Goal: Information Seeking & Learning: Check status

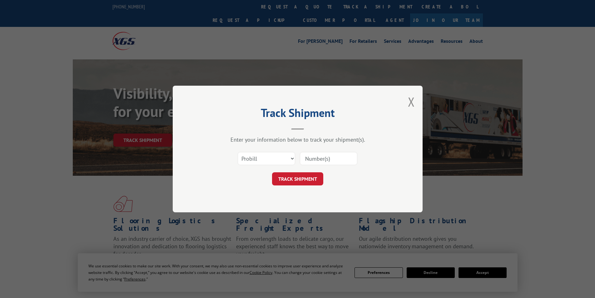
click at [282, 156] on select "Select category... Probill BOL PO" at bounding box center [266, 158] width 57 height 13
select select "bol"
click at [238, 152] on select "Select category... Probill BOL PO" at bounding box center [266, 158] width 57 height 13
click at [329, 154] on input at bounding box center [328, 158] width 57 height 13
type input "6008969"
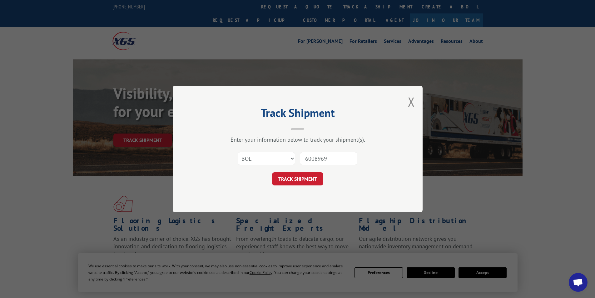
click button "TRACK SHIPMENT" at bounding box center [297, 178] width 51 height 13
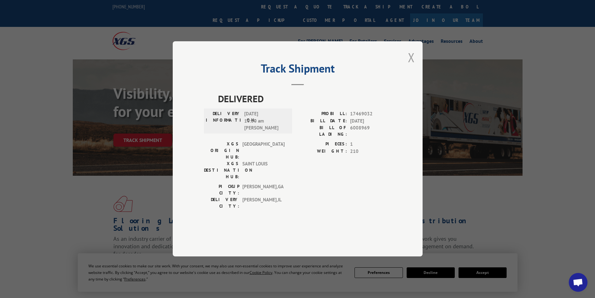
click at [409, 66] on button "Close modal" at bounding box center [411, 57] width 7 height 17
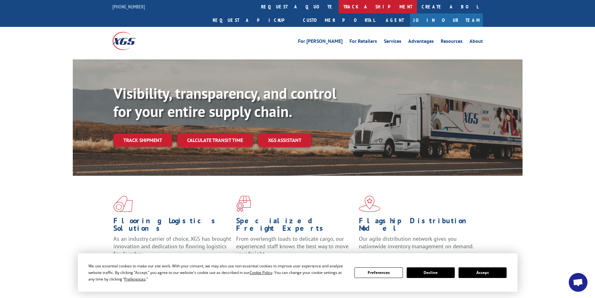
click at [338, 10] on link "track a shipment" at bounding box center [377, 6] width 78 height 13
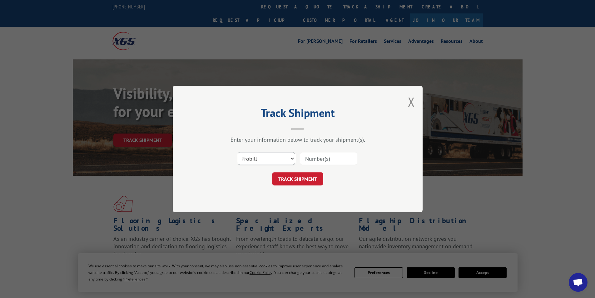
click at [262, 158] on select "Select category... Probill BOL PO" at bounding box center [266, 158] width 57 height 13
select select "bol"
click at [238, 152] on select "Select category... Probill BOL PO" at bounding box center [266, 158] width 57 height 13
drag, startPoint x: 331, startPoint y: 158, endPoint x: 354, endPoint y: 160, distance: 22.9
click at [331, 158] on input at bounding box center [328, 158] width 57 height 13
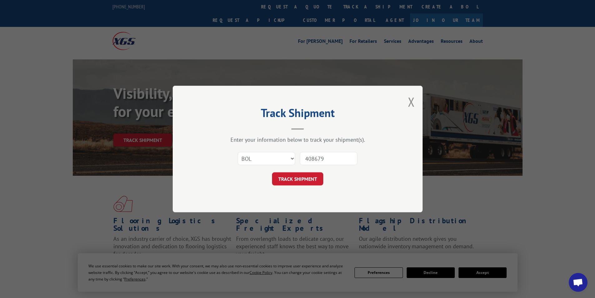
type input "4086794"
click button "TRACK SHIPMENT" at bounding box center [297, 178] width 51 height 13
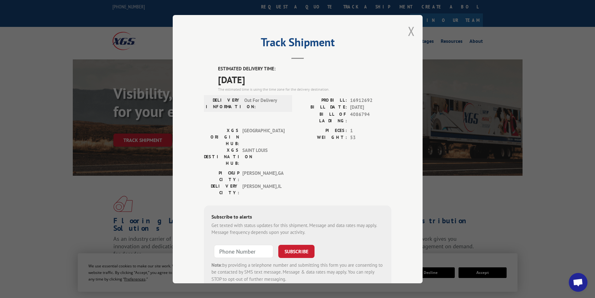
click at [409, 29] on button "Close modal" at bounding box center [411, 31] width 7 height 17
